Goal: Navigation & Orientation: Find specific page/section

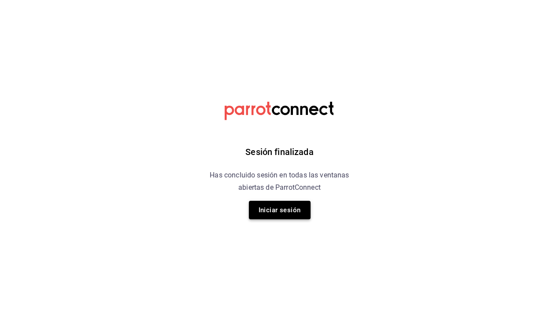
click at [301, 210] on button "Iniciar sesión" at bounding box center [280, 210] width 62 height 18
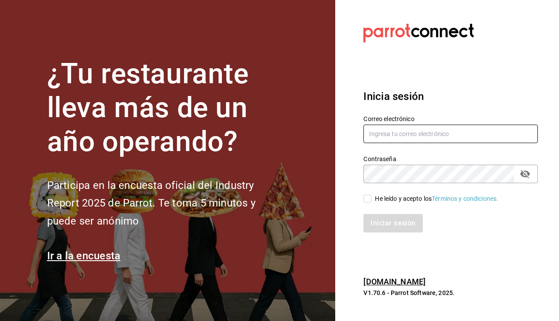
type input "[PERSON_NAME][EMAIL_ADDRESS][PERSON_NAME][DOMAIN_NAME]"
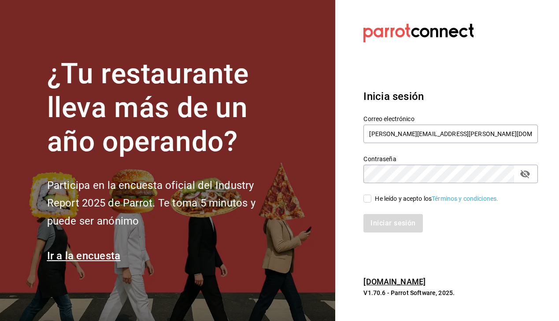
click at [365, 200] on input "He leído y acepto los Términos y condiciones." at bounding box center [367, 199] width 8 height 8
checkbox input "true"
click at [403, 226] on button "Iniciar sesión" at bounding box center [393, 223] width 60 height 18
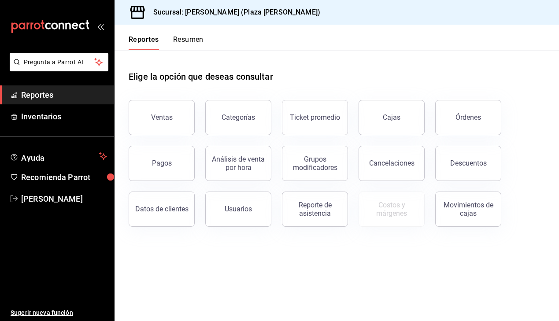
click at [186, 38] on button "Resumen" at bounding box center [188, 42] width 30 height 15
